Goal: Check status

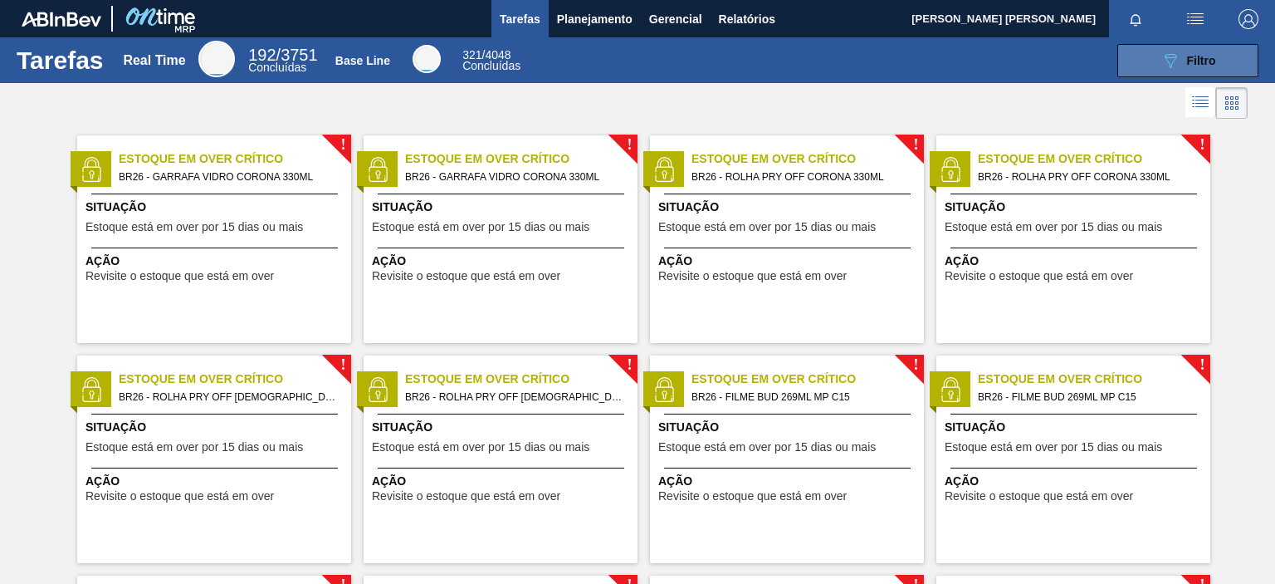
click at [1152, 62] on button "089F7B8B-B2A5-4AFE-B5C0-19BA573D28AC Filtro" at bounding box center [1188, 60] width 141 height 33
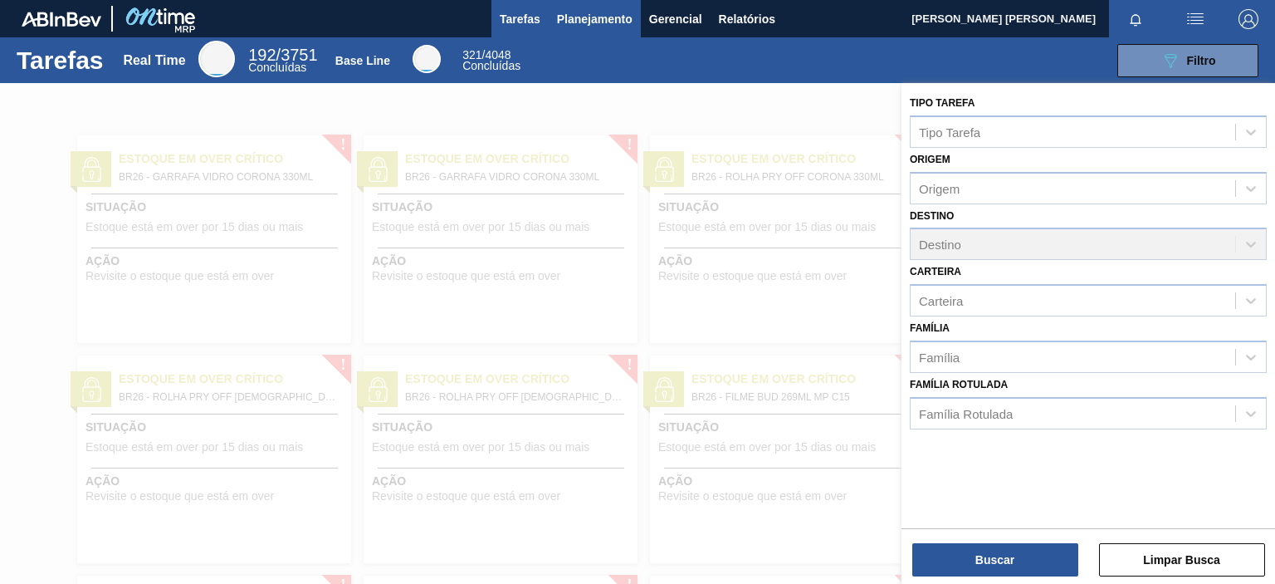
click at [614, 1] on button "Planejamento" at bounding box center [595, 18] width 92 height 37
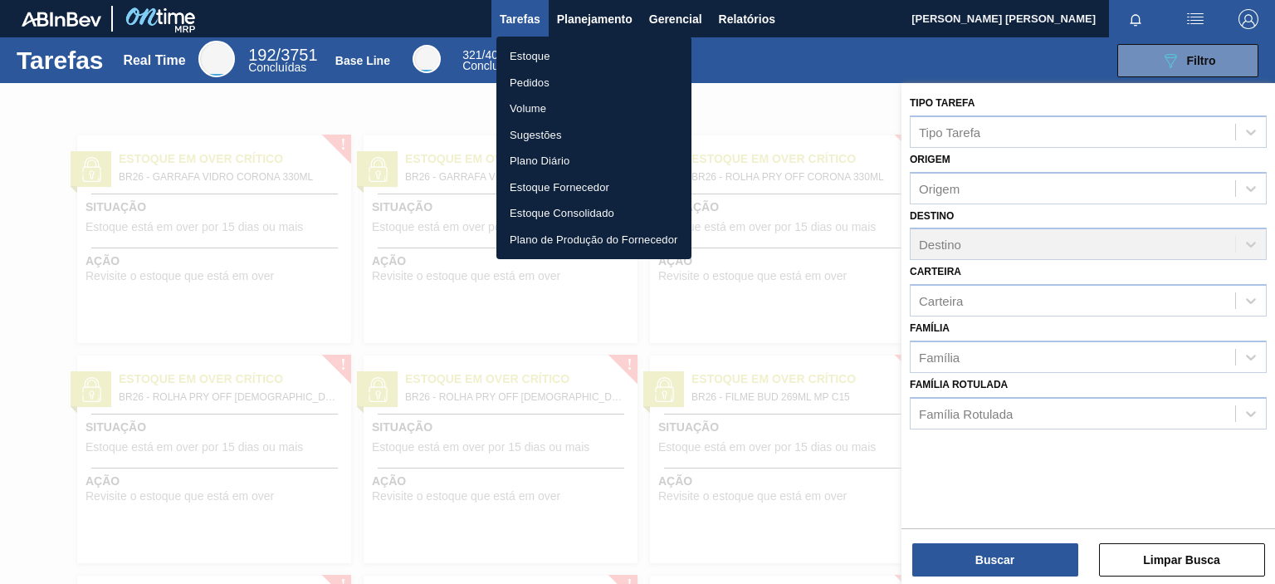
click at [537, 81] on li "Pedidos" at bounding box center [594, 83] width 195 height 27
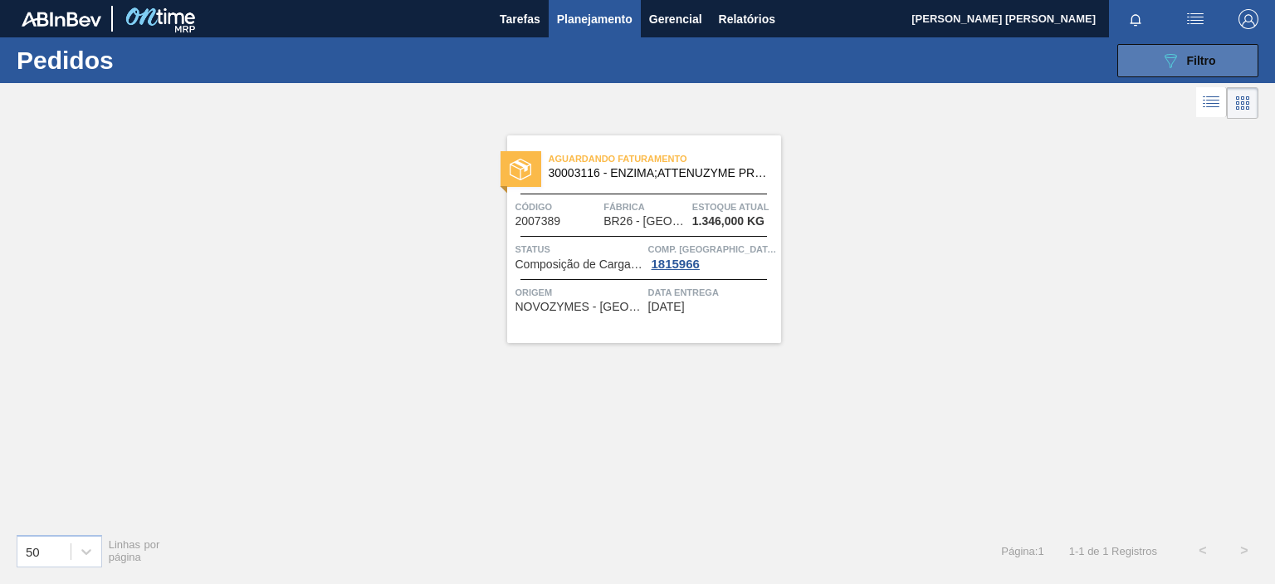
click at [1148, 69] on button "089F7B8B-B2A5-4AFE-B5C0-19BA573D28AC Filtro" at bounding box center [1188, 60] width 141 height 33
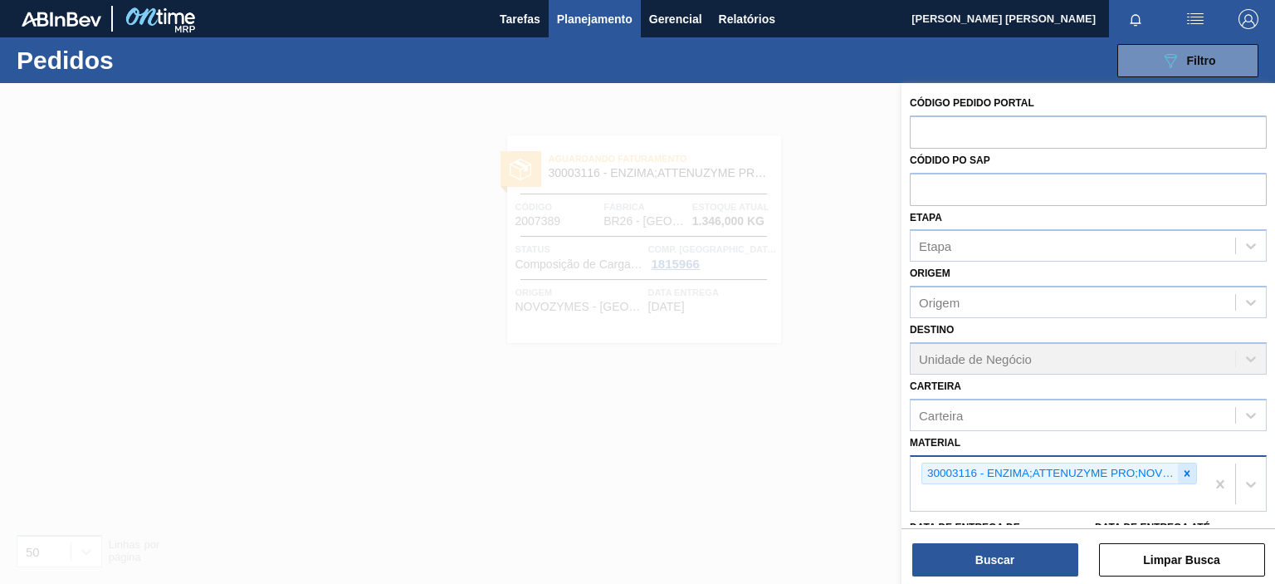
click at [1188, 471] on icon at bounding box center [1188, 473] width 12 height 12
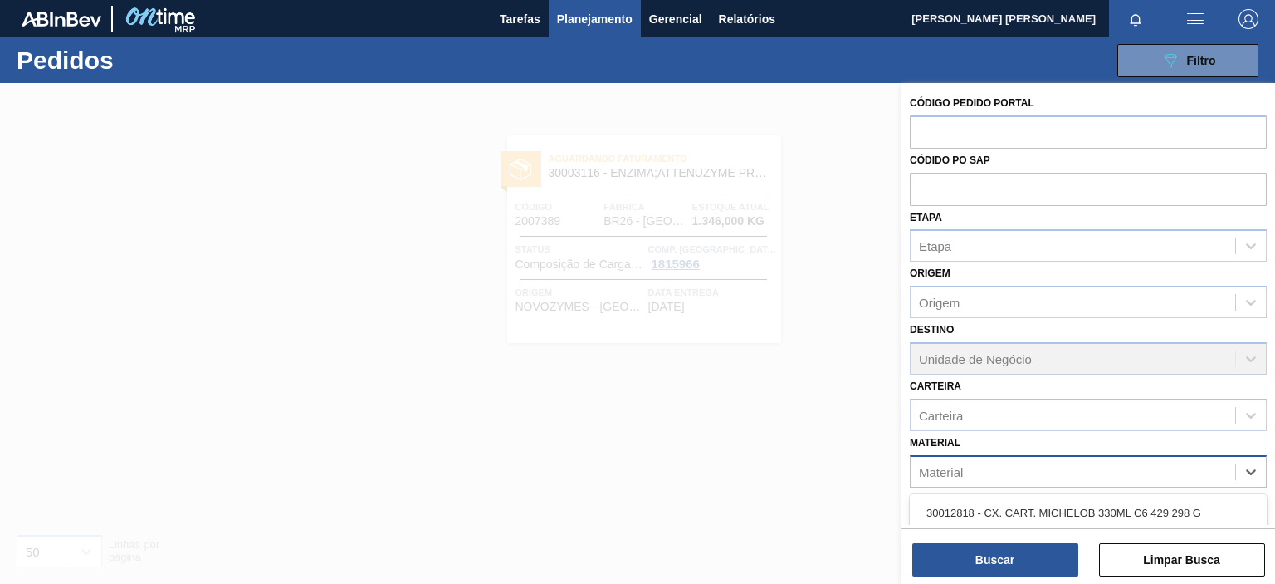
click at [1079, 474] on div "Material" at bounding box center [1073, 471] width 325 height 24
type input "hyflo"
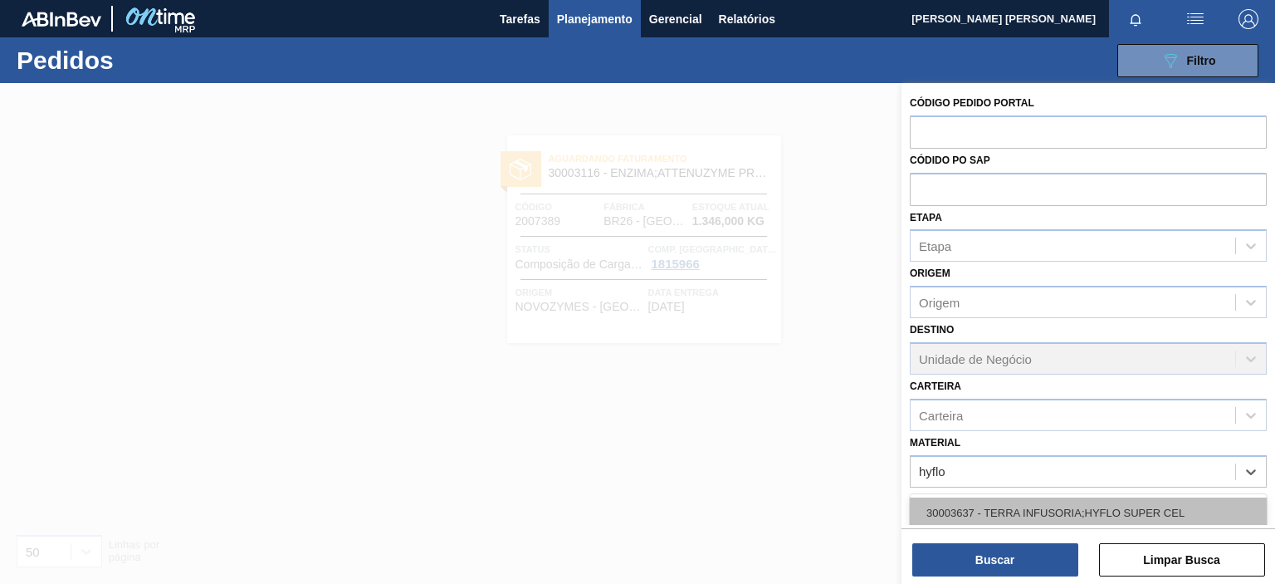
click at [1063, 517] on div "30003637 - TERRA INFUSORIA;HYFLO SUPER CEL" at bounding box center [1088, 512] width 357 height 31
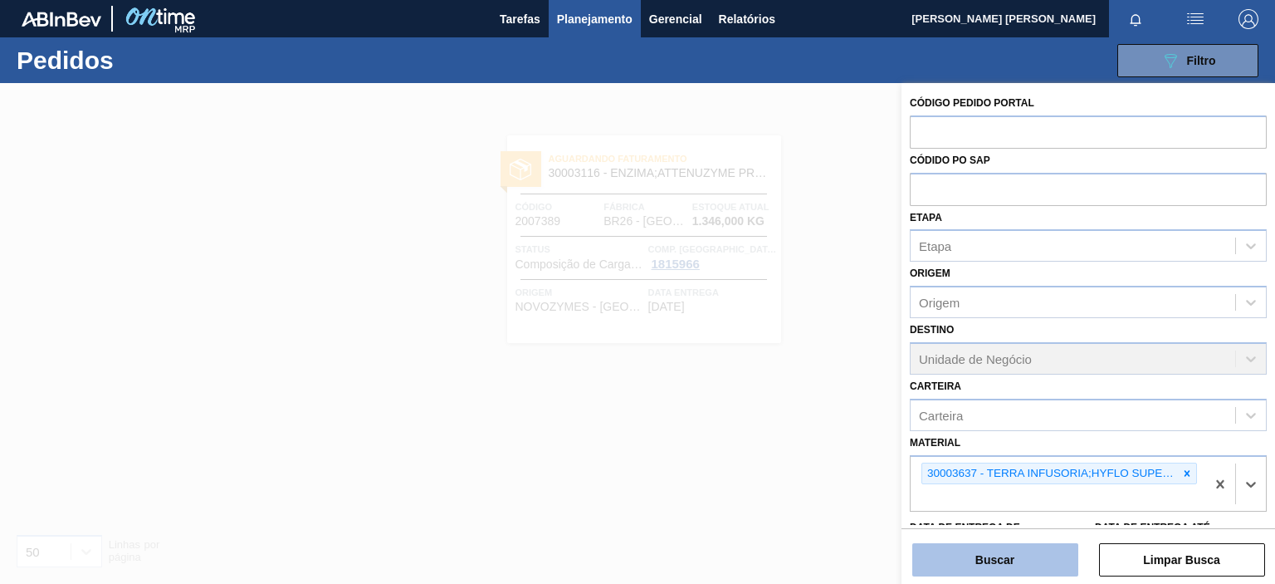
click at [1026, 550] on button "Buscar" at bounding box center [996, 559] width 166 height 33
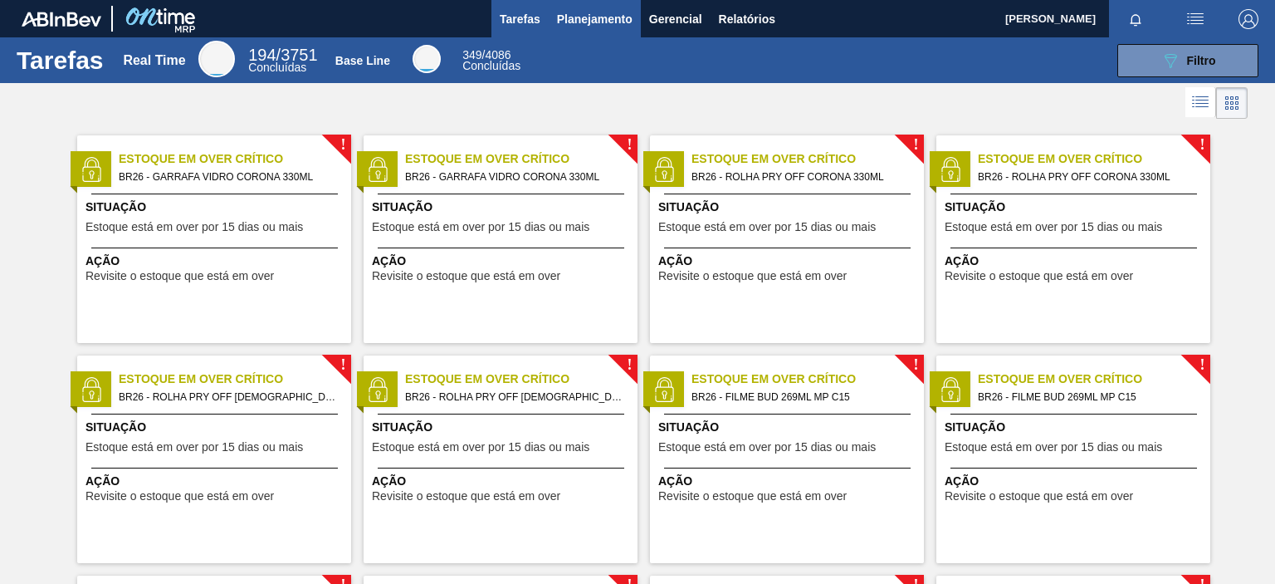
click at [608, 6] on button "Planejamento" at bounding box center [595, 18] width 92 height 37
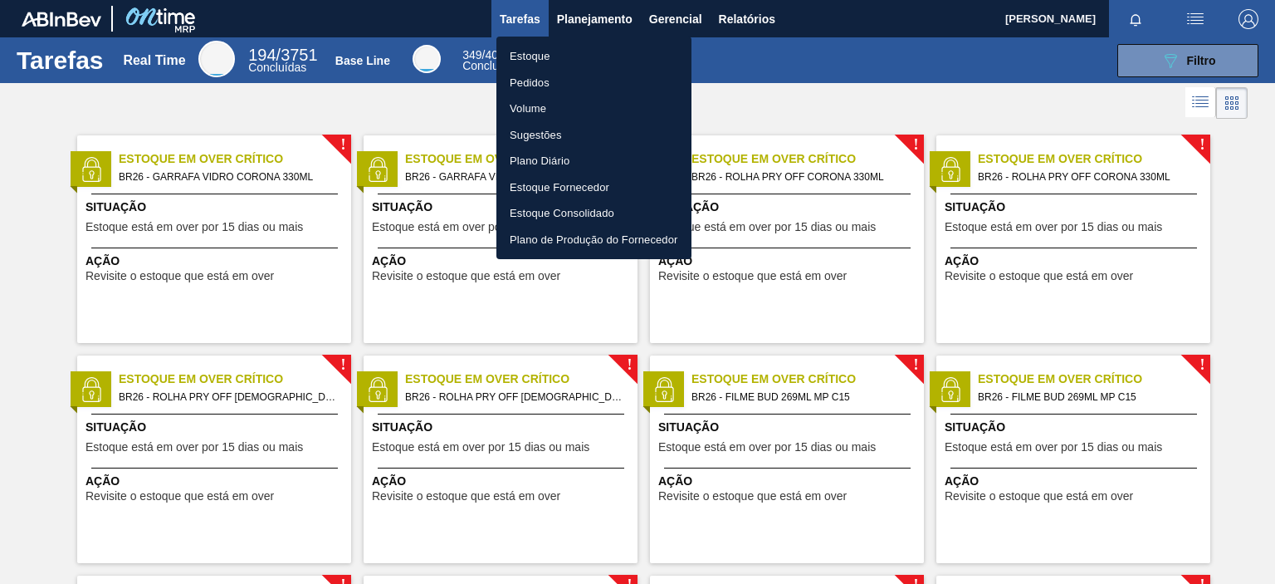
click at [538, 81] on li "Pedidos" at bounding box center [594, 83] width 195 height 27
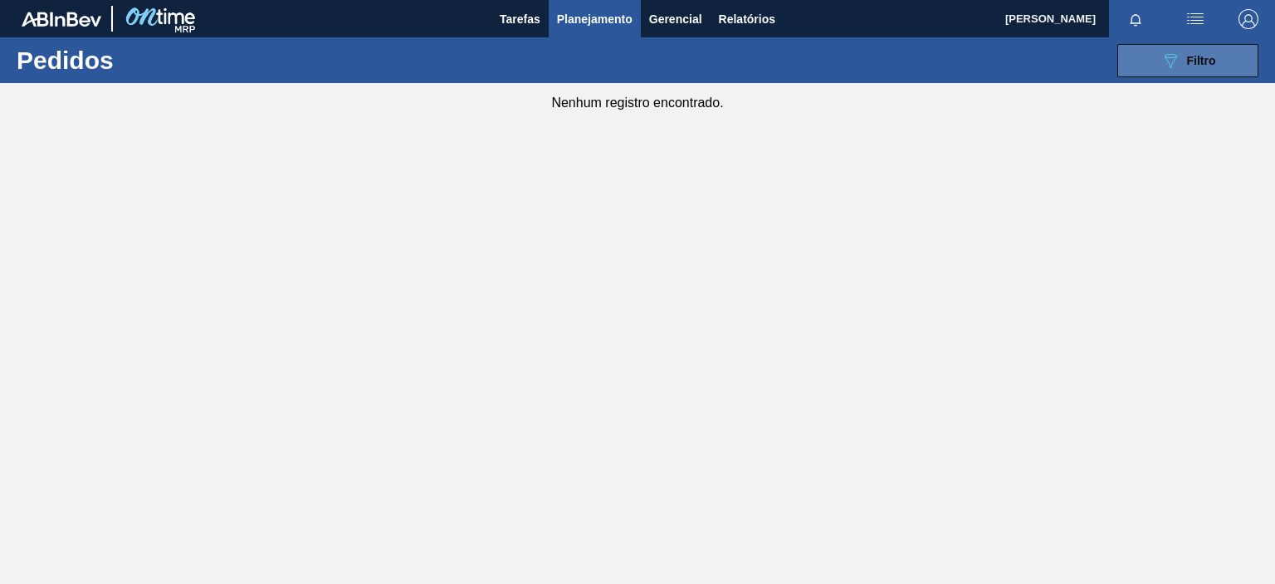
click at [1135, 66] on button "089F7B8B-B2A5-4AFE-B5C0-19BA573D28AC Filtro" at bounding box center [1188, 60] width 141 height 33
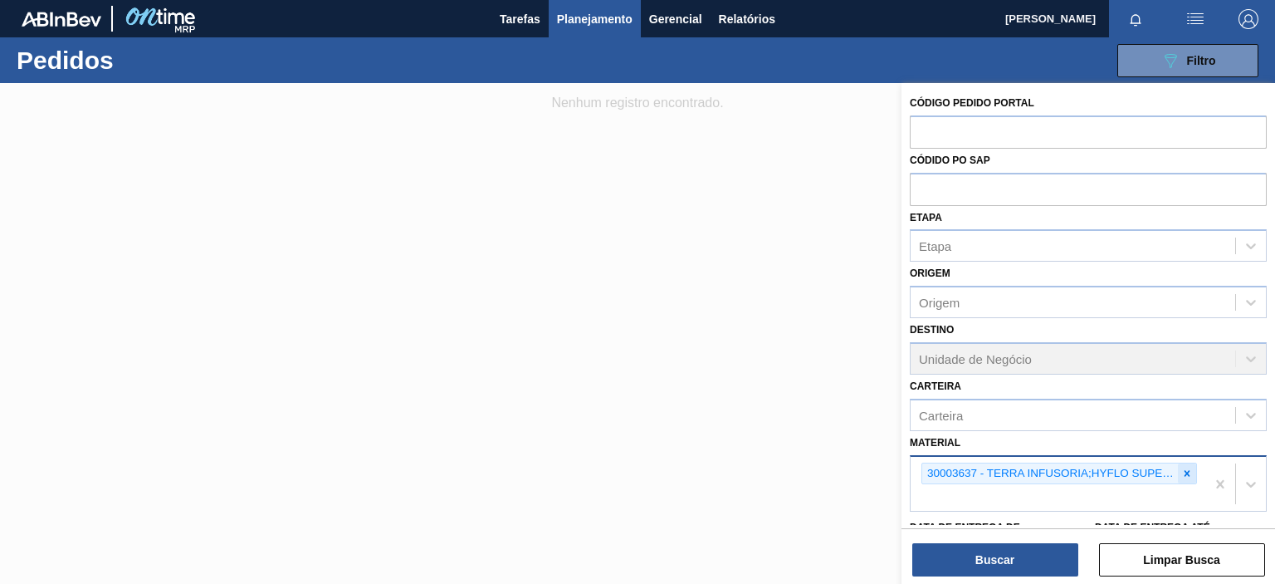
click at [1182, 467] on icon at bounding box center [1188, 473] width 12 height 12
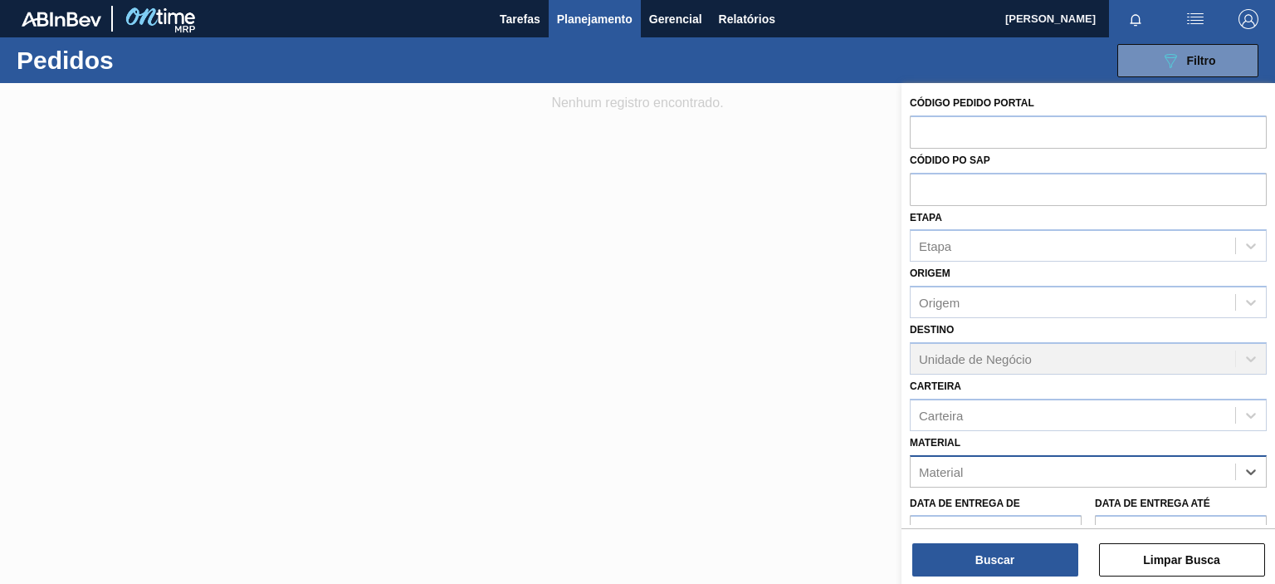
paste input "30003511"
type input "30003511"
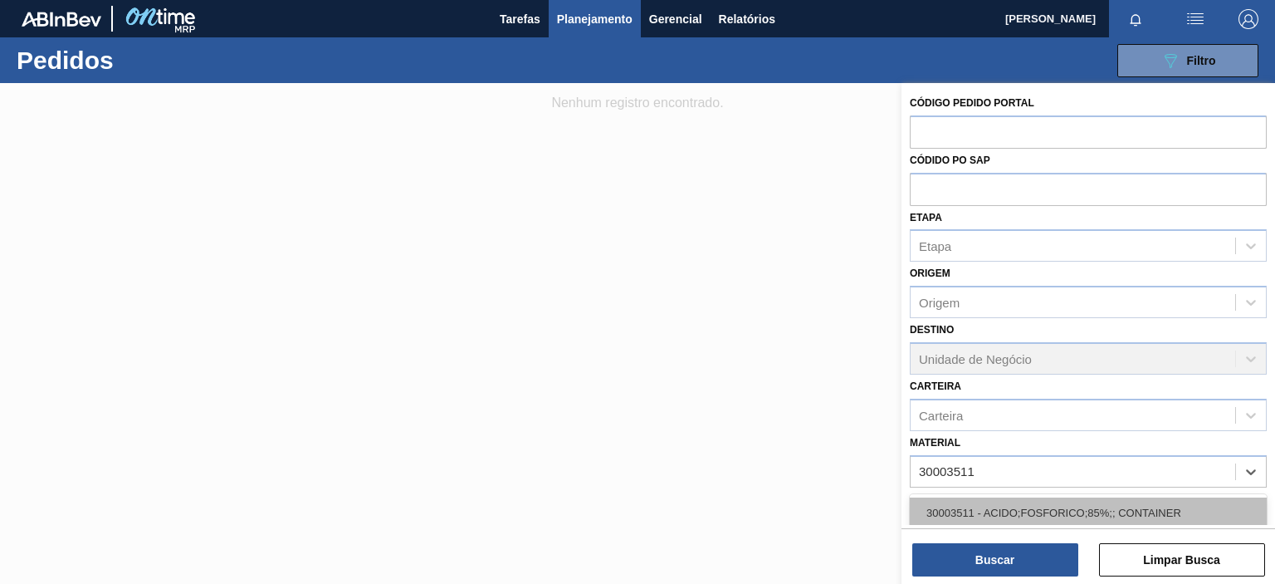
click at [1016, 514] on div "30003511 - ACIDO;FOSFORICO;85%;; CONTAINER" at bounding box center [1088, 512] width 357 height 31
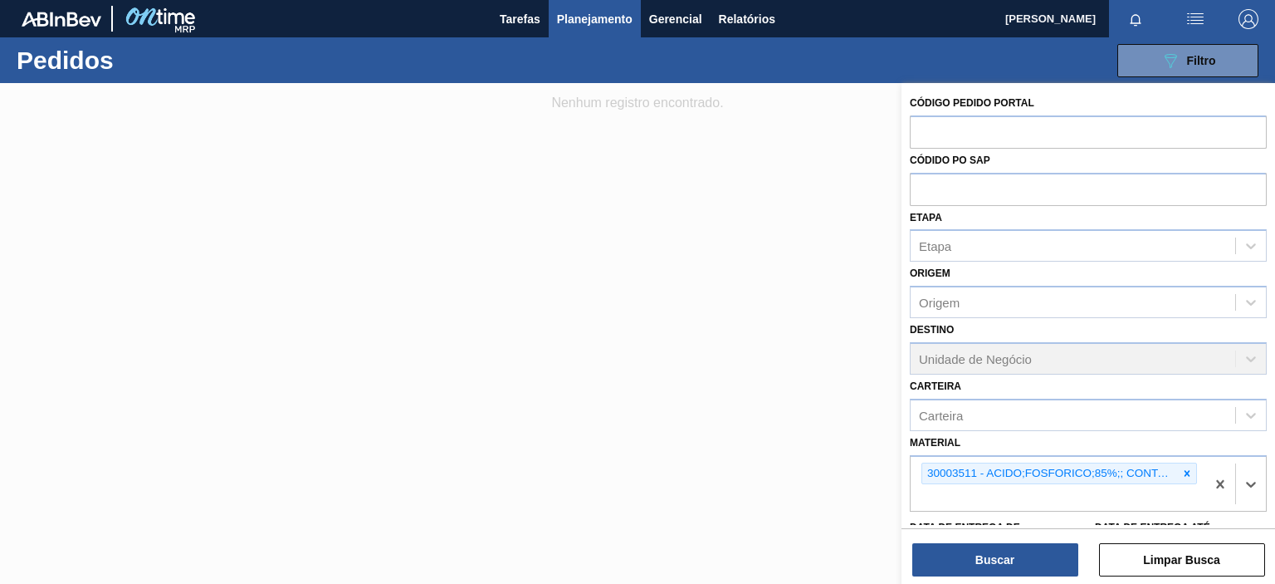
click at [1005, 541] on div "Buscar Limpar Busca" at bounding box center [1089, 551] width 374 height 46
click at [1002, 550] on button "Buscar" at bounding box center [996, 559] width 166 height 33
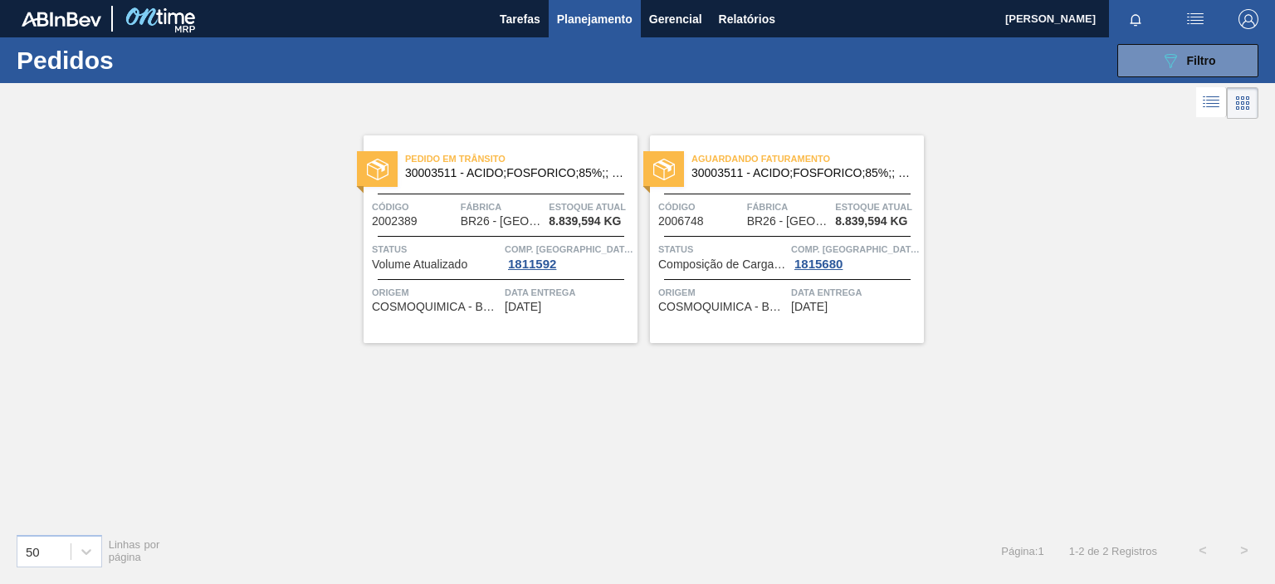
click at [594, 335] on div "Pedido em Trânsito 30003511 - ACIDO;FOSFORICO;85%;; CONTAINER Código 2002389 Fá…" at bounding box center [501, 239] width 274 height 208
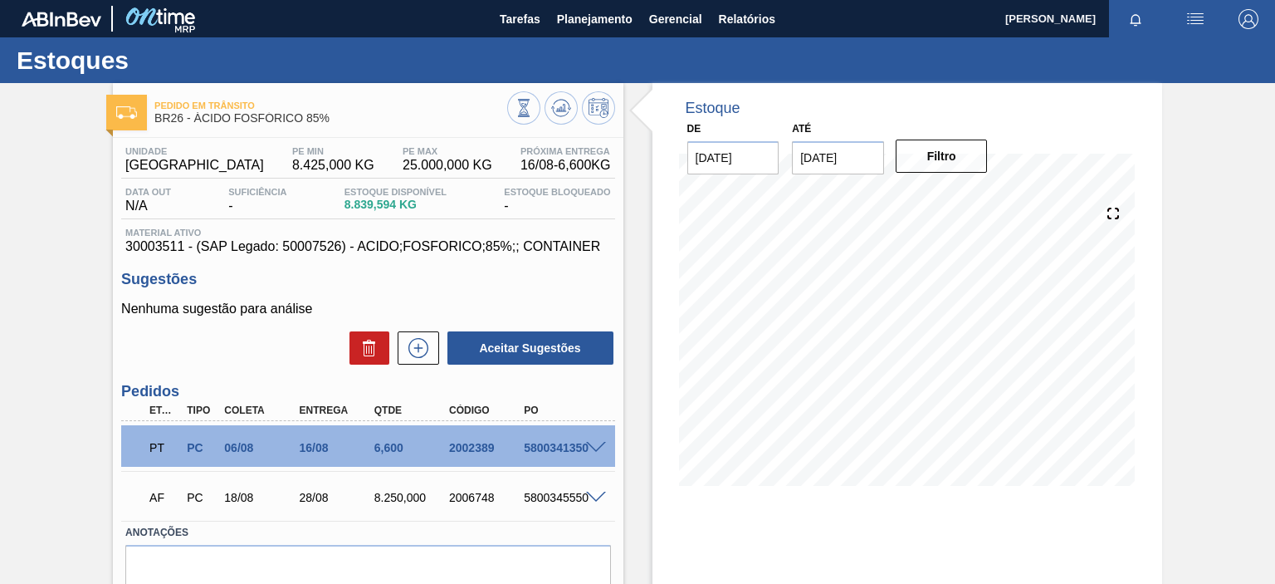
click at [1202, 144] on div "Pedido em Trânsito BR26 - ÁCIDO FOSFÓRICO 85% Unidade Uberlândia PE MIN 8.425,0…" at bounding box center [637, 398] width 1275 height 631
